Goal: Use online tool/utility: Utilize a website feature to perform a specific function

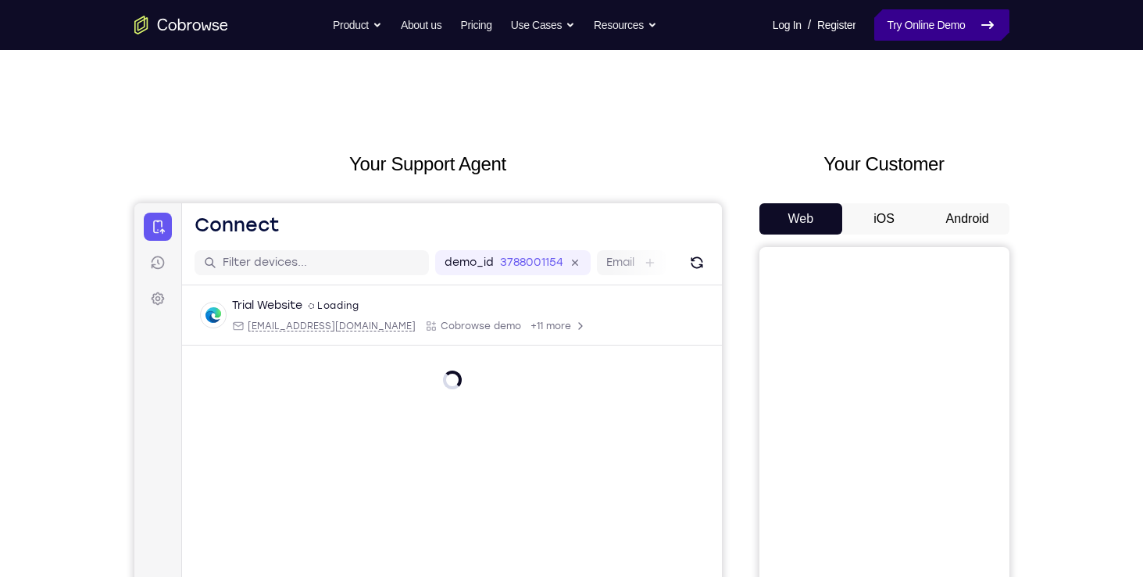
click at [946, 23] on link "Try Online Demo" at bounding box center [941, 24] width 134 height 31
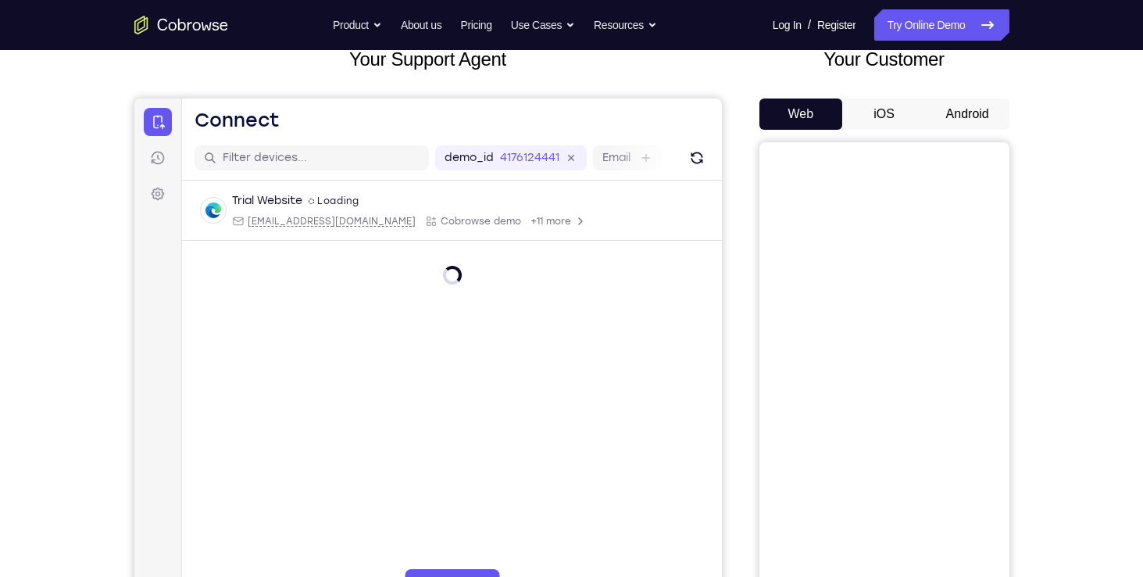
scroll to position [98, 0]
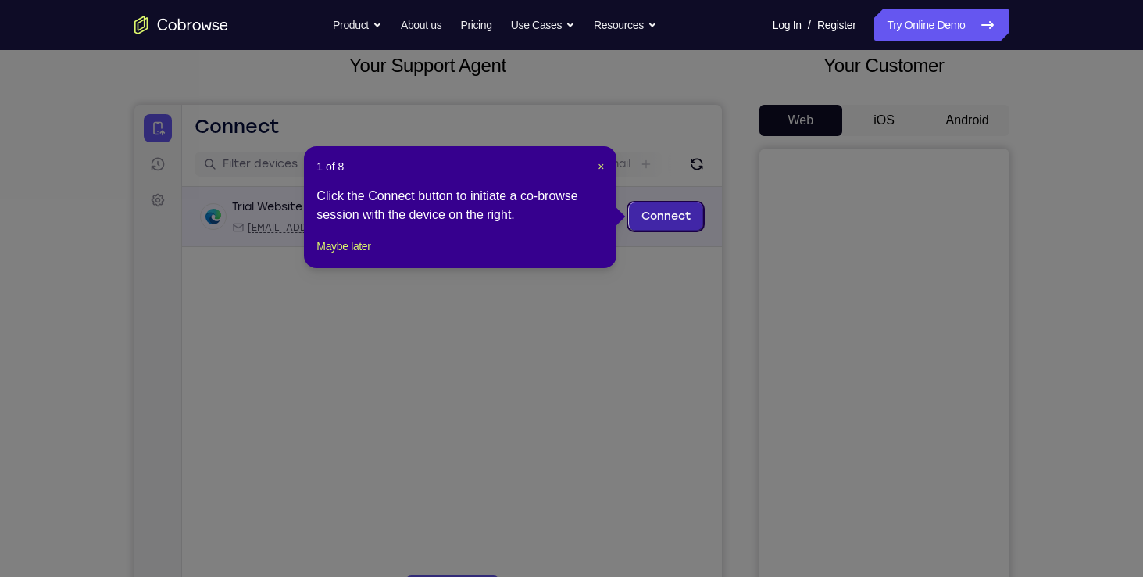
click at [675, 223] on link "Connect" at bounding box center [665, 216] width 74 height 28
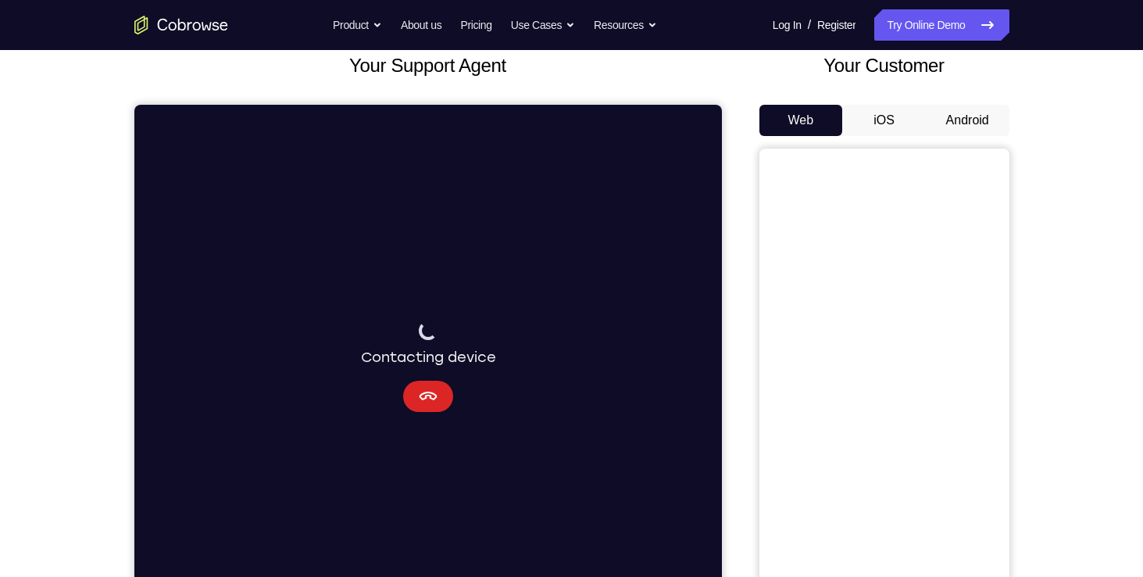
click at [429, 405] on icon "Cancel" at bounding box center [427, 396] width 19 height 19
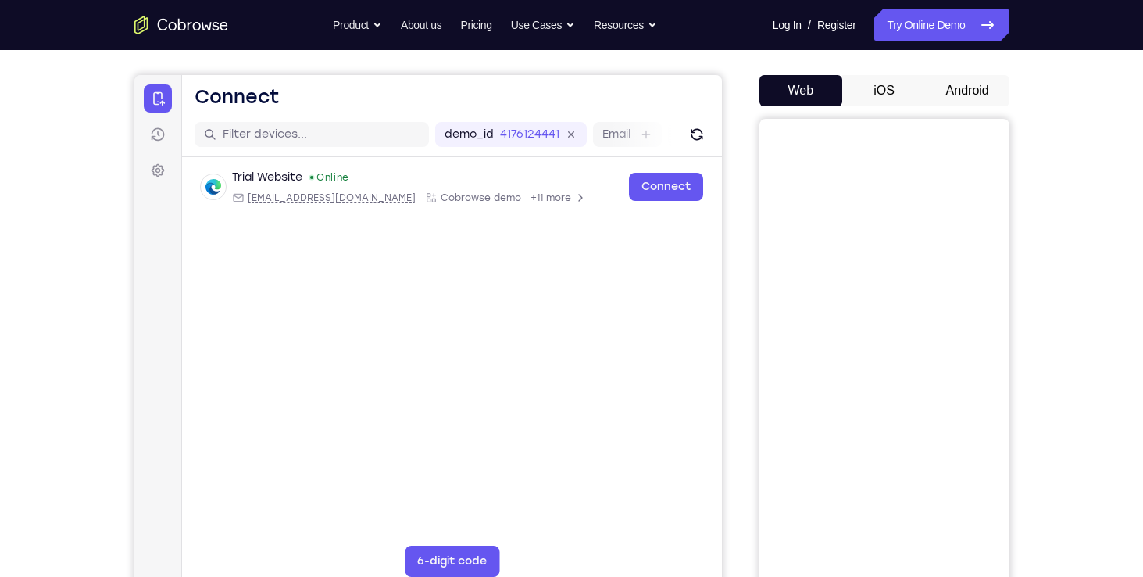
scroll to position [128, 0]
click at [973, 86] on button "Android" at bounding box center [968, 90] width 84 height 31
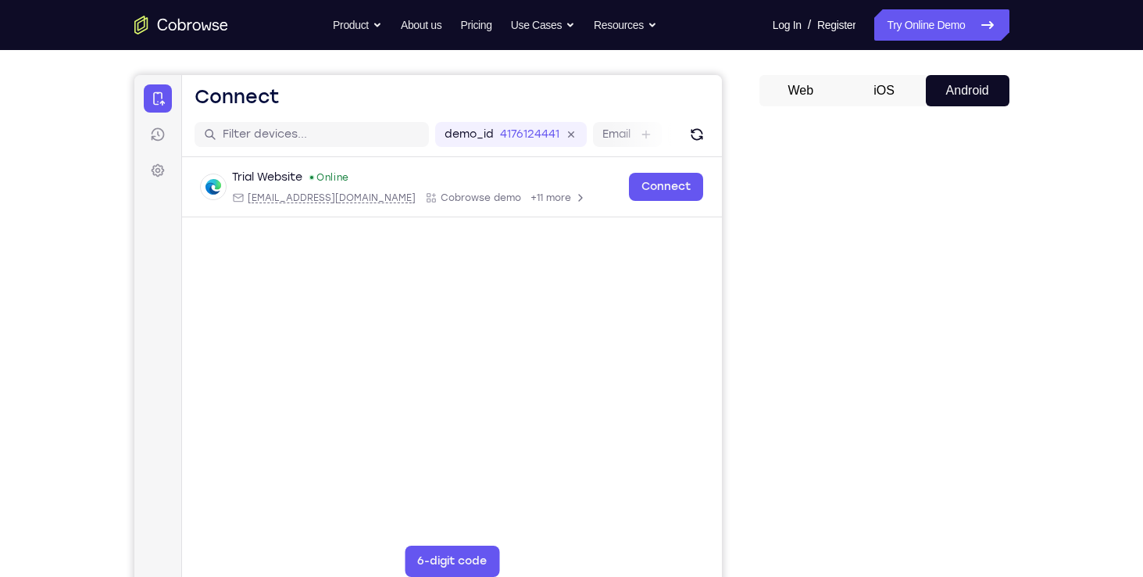
click at [803, 92] on button "Web" at bounding box center [801, 90] width 84 height 31
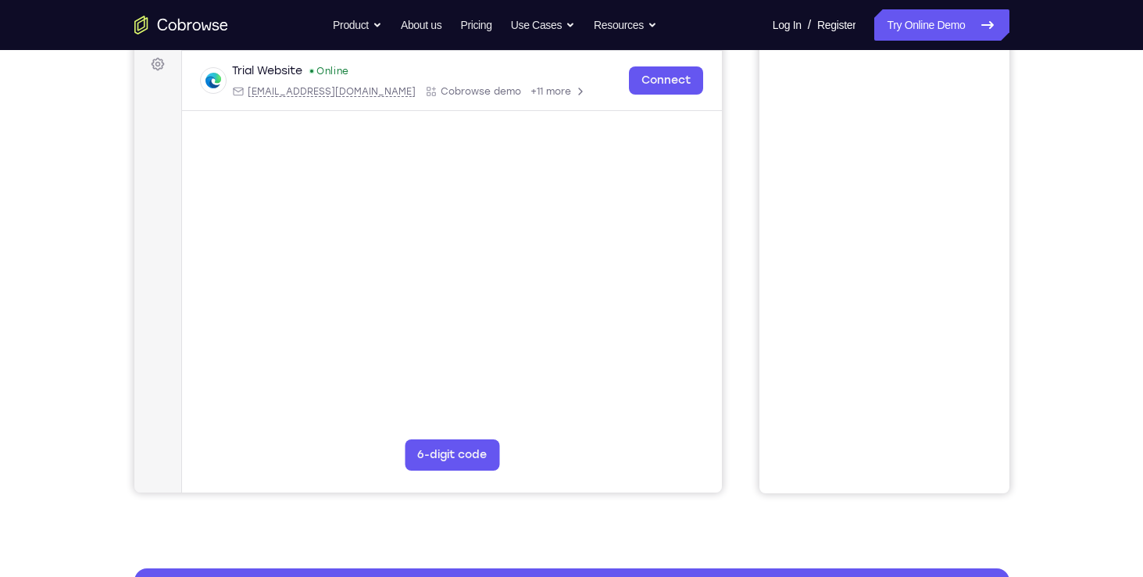
scroll to position [234, 0]
click at [470, 454] on button "6-digit code" at bounding box center [451, 454] width 95 height 31
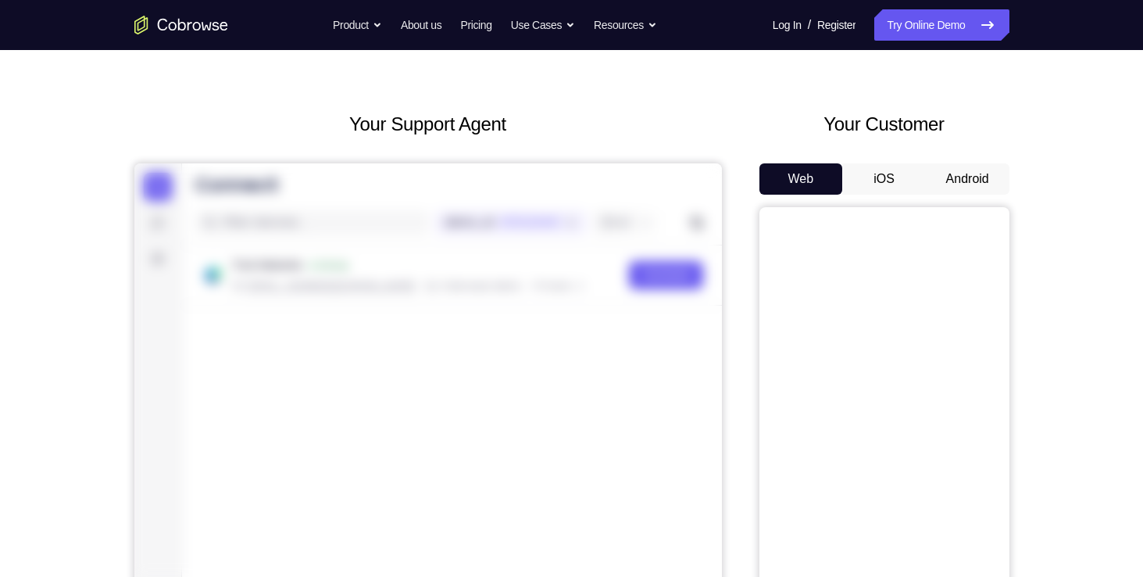
scroll to position [34, 0]
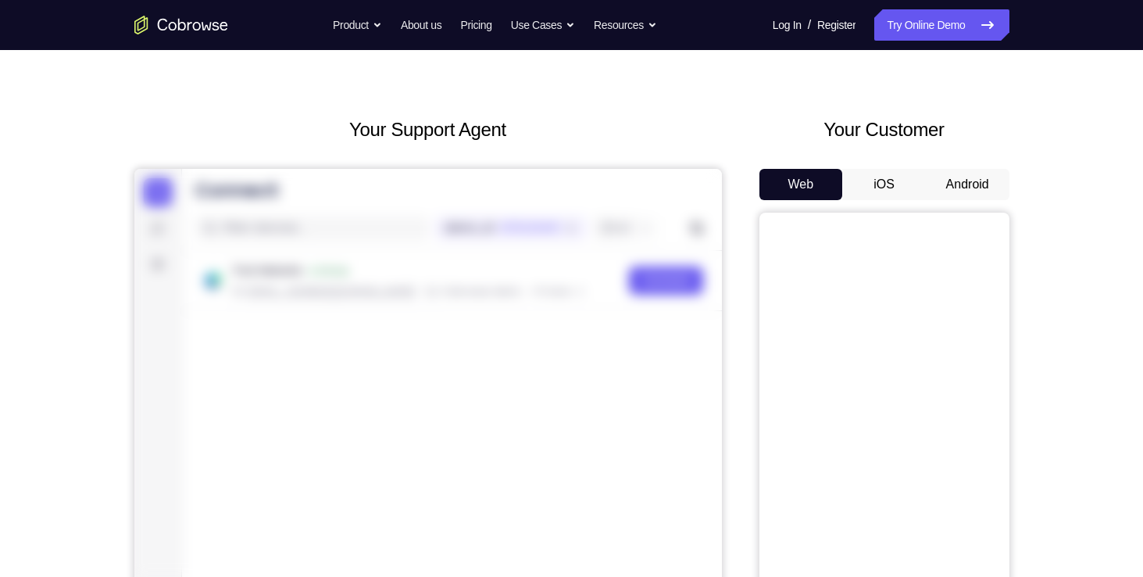
click at [966, 182] on button "Android" at bounding box center [968, 184] width 84 height 31
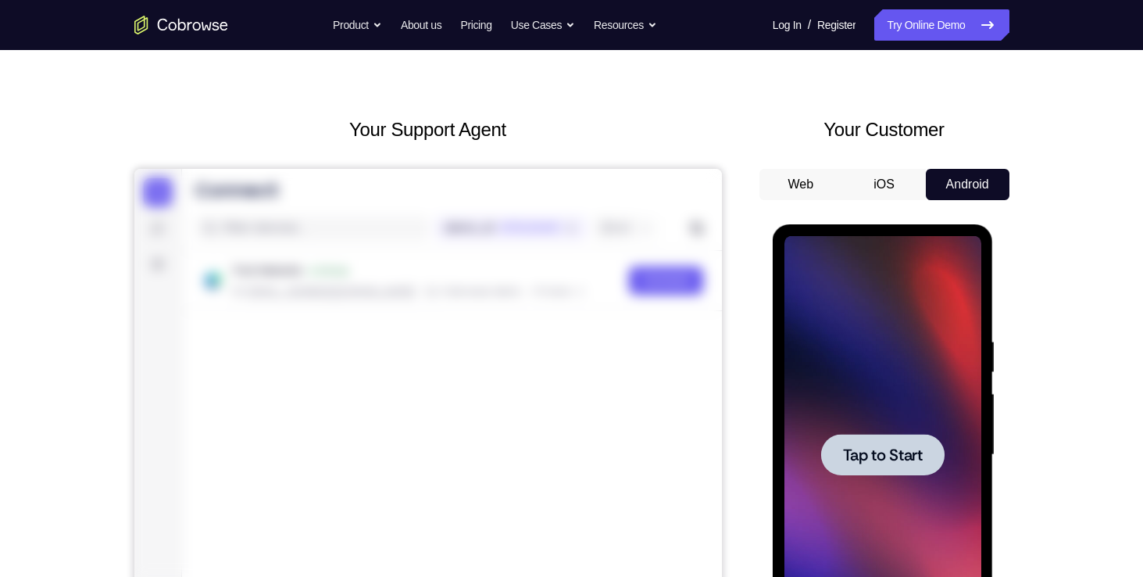
scroll to position [143, 0]
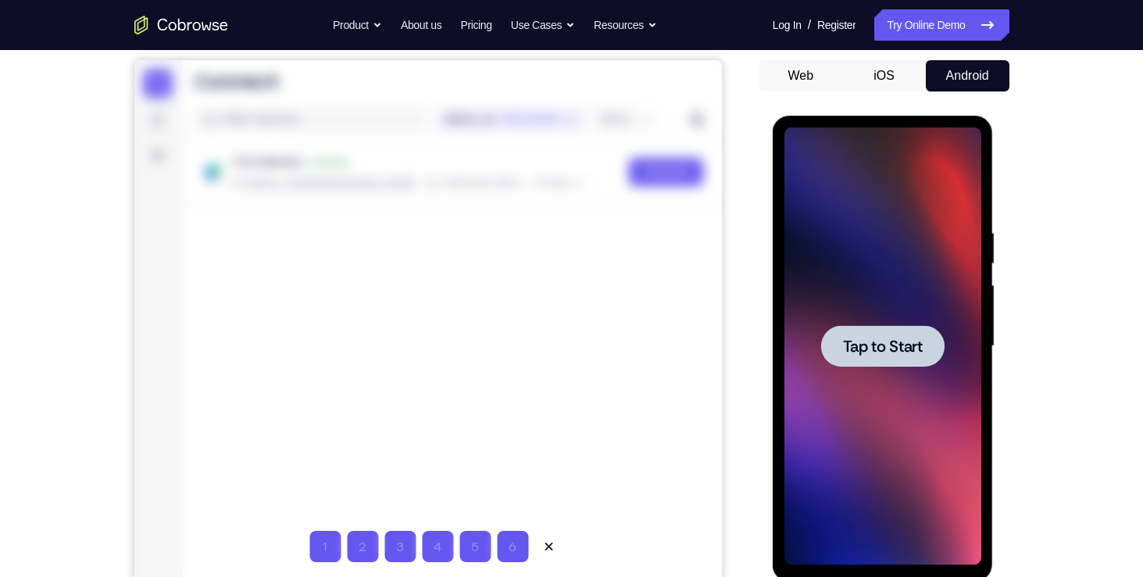
click at [871, 327] on div at bounding box center [882, 345] width 123 height 41
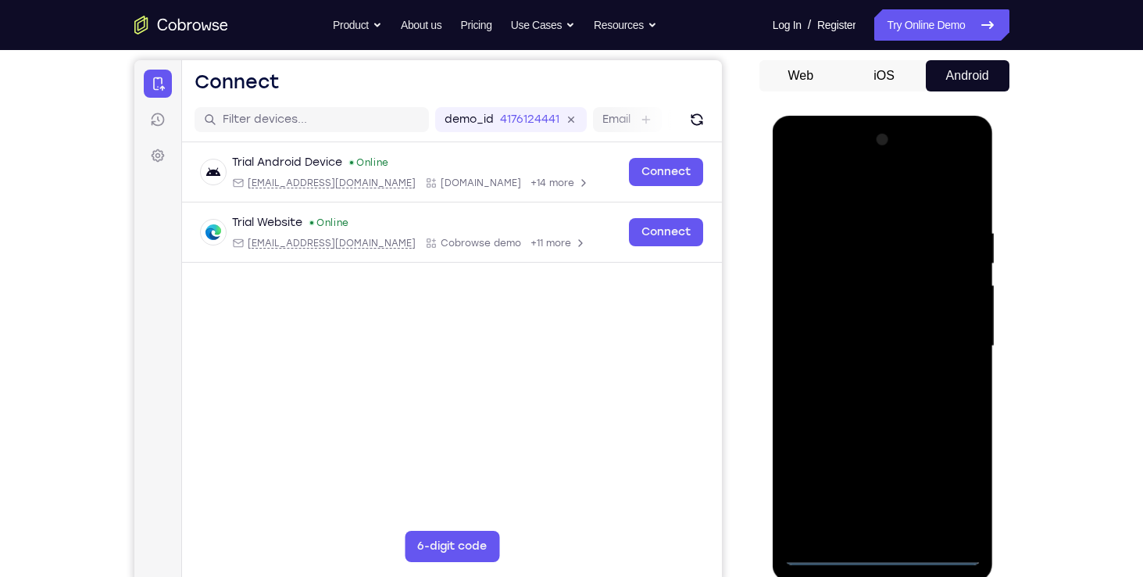
click at [877, 552] on div at bounding box center [882, 346] width 197 height 438
click at [957, 488] on div at bounding box center [882, 346] width 197 height 438
click at [832, 184] on div at bounding box center [882, 346] width 197 height 438
click at [951, 340] on div at bounding box center [882, 346] width 197 height 438
click at [859, 166] on div at bounding box center [882, 346] width 197 height 438
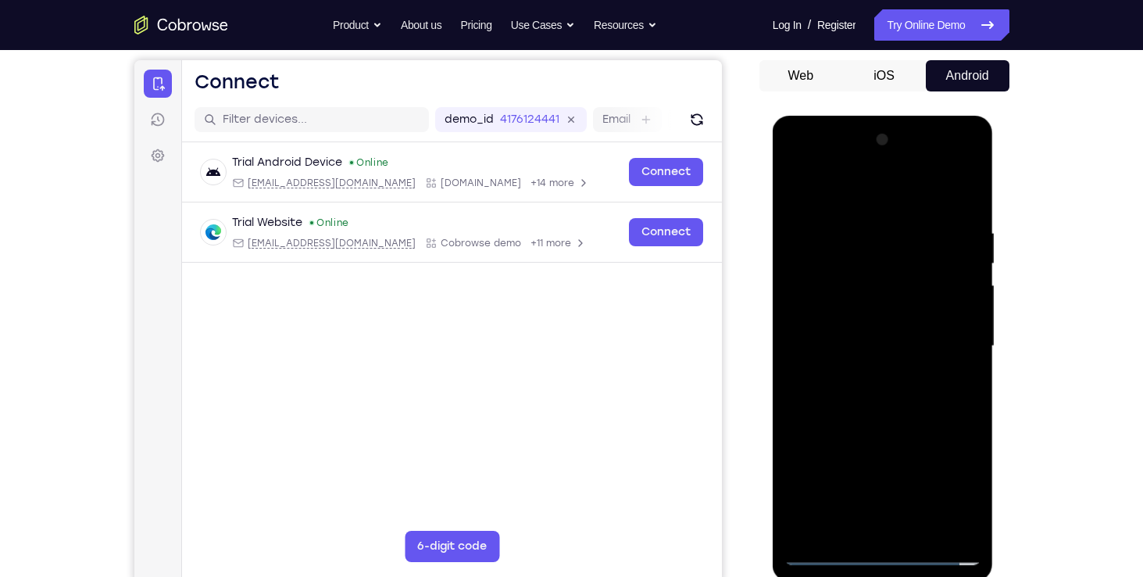
click at [817, 223] on div at bounding box center [882, 346] width 197 height 438
click at [812, 344] on div at bounding box center [882, 346] width 197 height 438
click at [879, 520] on div at bounding box center [882, 346] width 197 height 438
click at [874, 290] on div at bounding box center [882, 346] width 197 height 438
click at [903, 208] on div at bounding box center [882, 346] width 197 height 438
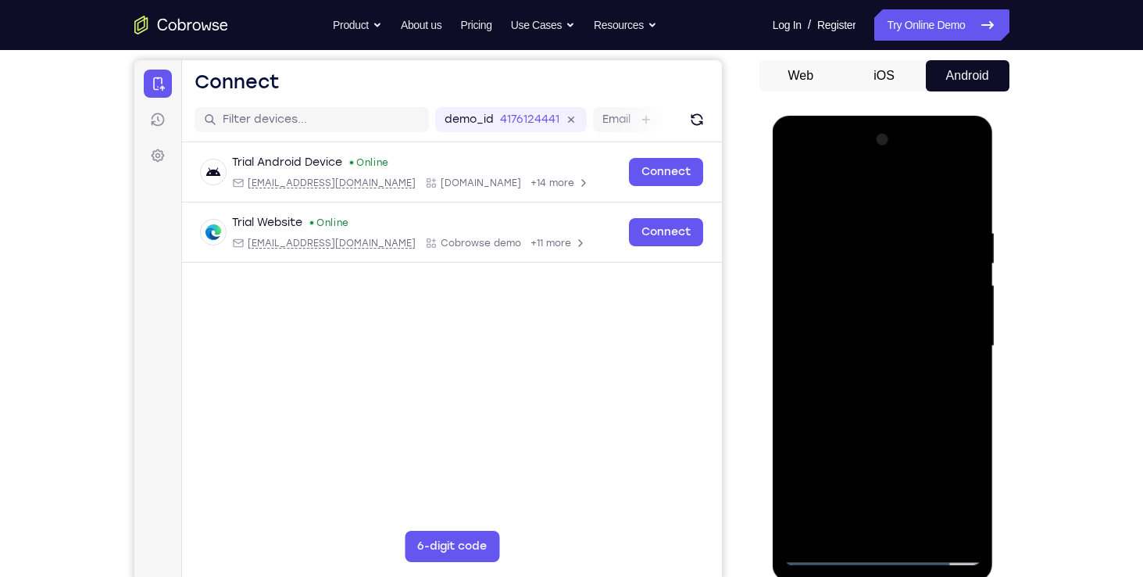
click at [855, 242] on div at bounding box center [882, 346] width 197 height 438
click at [836, 274] on div at bounding box center [882, 346] width 197 height 438
click at [836, 312] on div at bounding box center [882, 346] width 197 height 438
drag, startPoint x: 830, startPoint y: 405, endPoint x: 899, endPoint y: 406, distance: 69.5
click at [899, 406] on div at bounding box center [882, 346] width 197 height 438
